Goal: Task Accomplishment & Management: Manage account settings

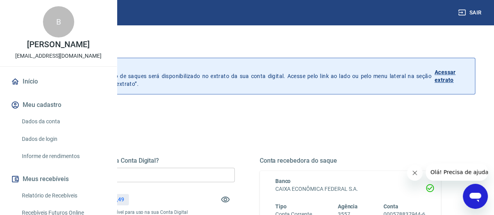
scroll to position [39, 0]
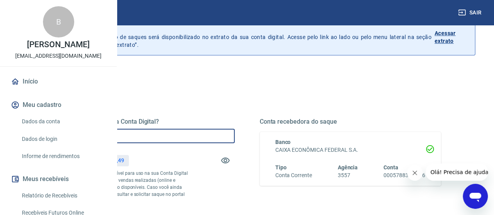
drag, startPoint x: 223, startPoint y: 130, endPoint x: 238, endPoint y: 140, distance: 18.2
click at [225, 131] on input "R$ 0,00" at bounding box center [144, 136] width 182 height 14
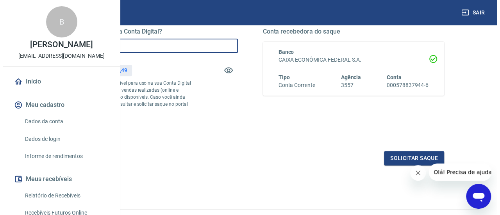
scroll to position [117, 0]
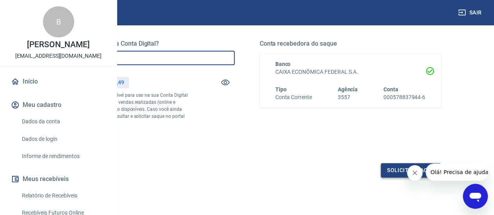
type input "R$ 3.602,49"
click at [411, 178] on button "Solicitar saque" at bounding box center [411, 170] width 60 height 14
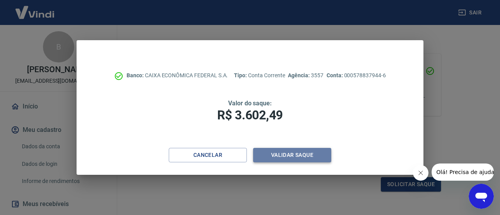
click at [295, 152] on button "Validar saque" at bounding box center [292, 155] width 78 height 14
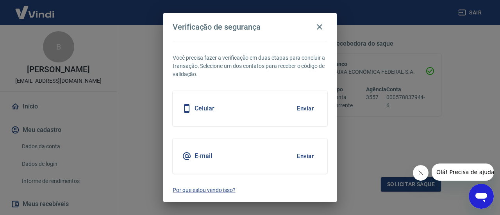
drag, startPoint x: 308, startPoint y: 110, endPoint x: 301, endPoint y: 111, distance: 6.7
click at [308, 110] on button "Enviar" at bounding box center [305, 108] width 25 height 16
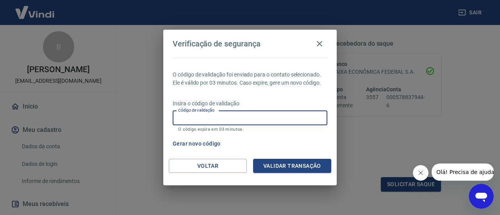
drag, startPoint x: 228, startPoint y: 116, endPoint x: 500, endPoint y: 20, distance: 288.5
click at [228, 116] on input "Código de validação" at bounding box center [250, 118] width 155 height 14
type input "896765"
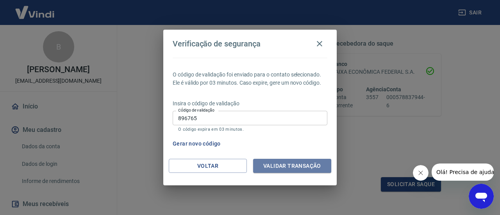
drag, startPoint x: 288, startPoint y: 166, endPoint x: 359, endPoint y: 108, distance: 91.7
click at [288, 165] on button "Validar transação" at bounding box center [292, 166] width 78 height 14
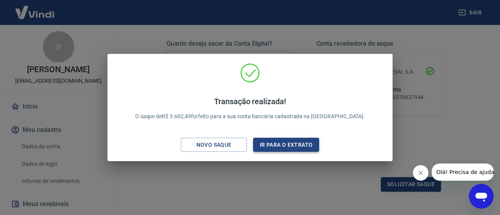
click at [301, 146] on button "Ir para o extrato" at bounding box center [286, 145] width 66 height 14
